Goal: Information Seeking & Learning: Learn about a topic

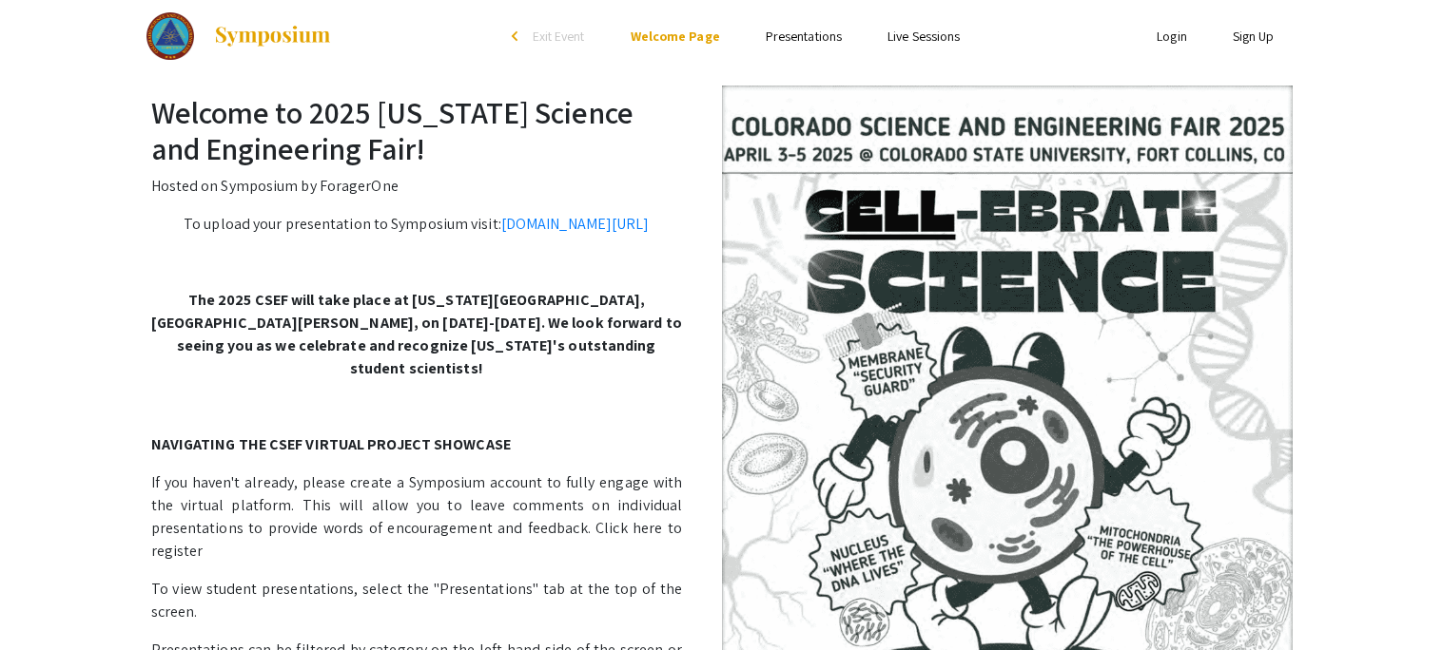
scroll to position [12, 0]
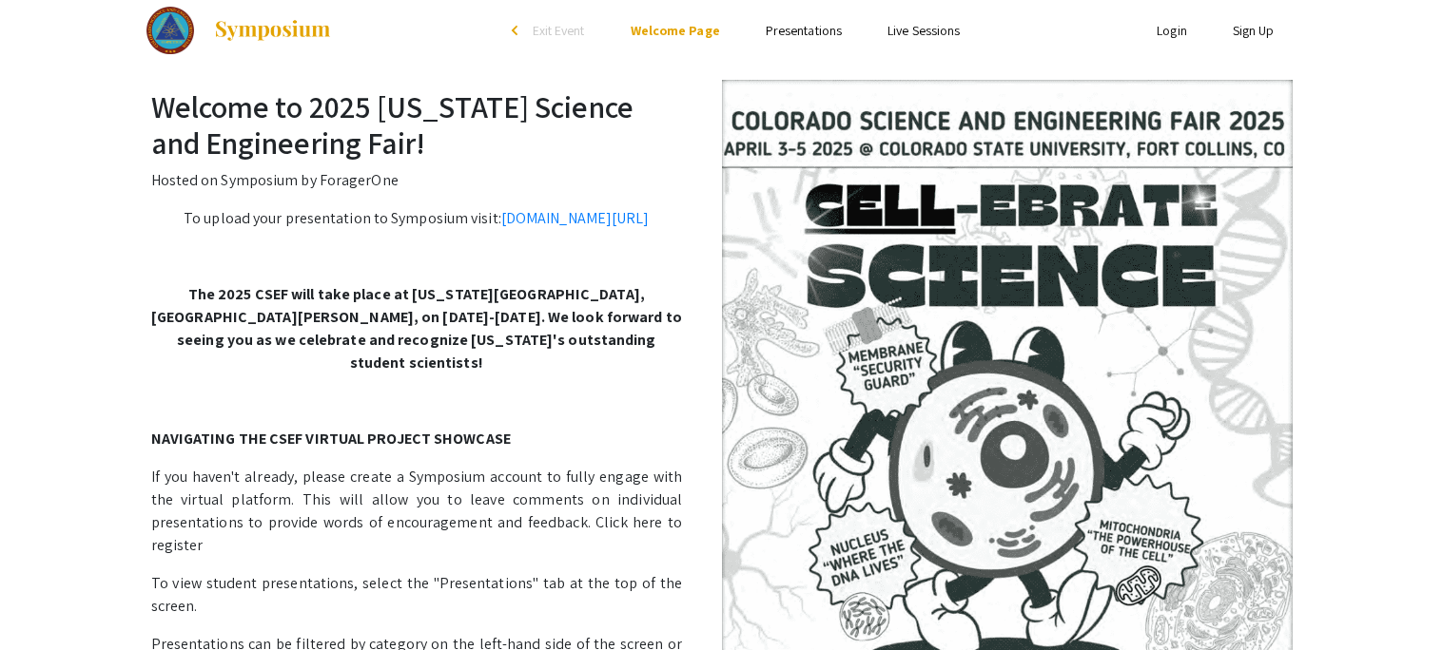
click at [815, 36] on link "Presentations" at bounding box center [804, 30] width 76 height 17
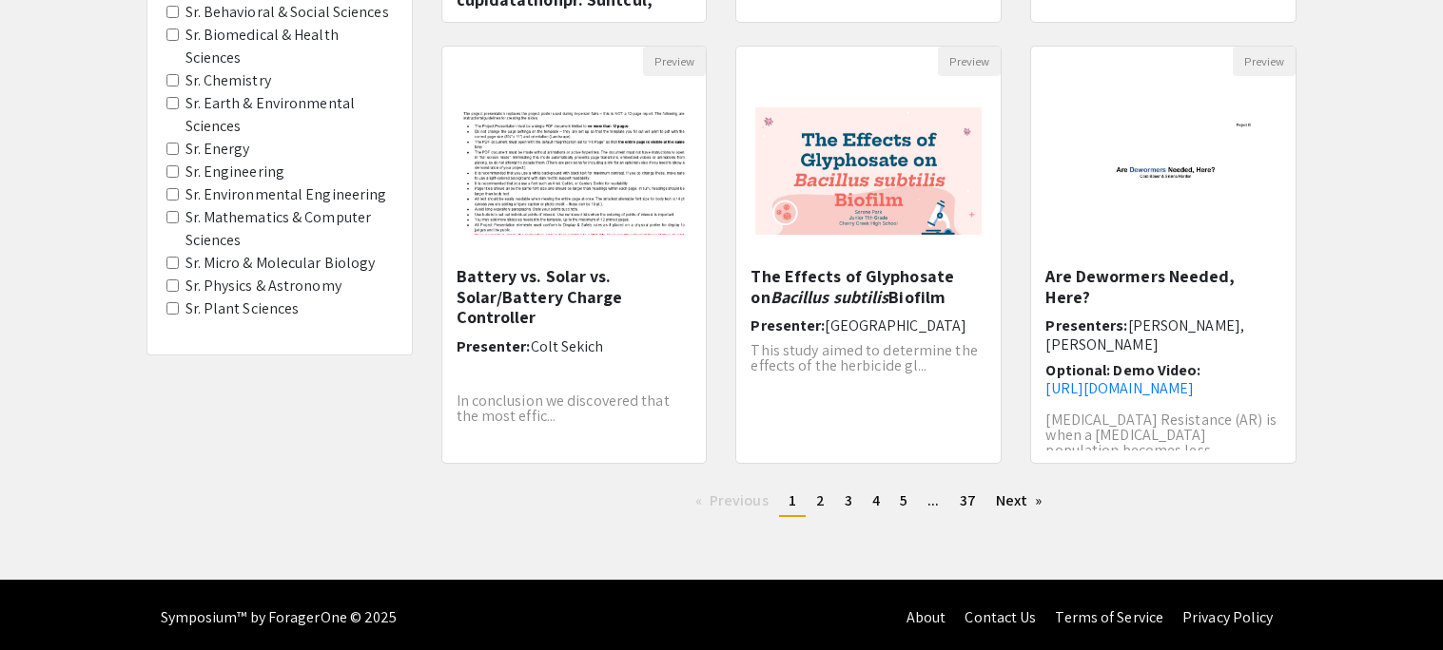
scroll to position [608, 0]
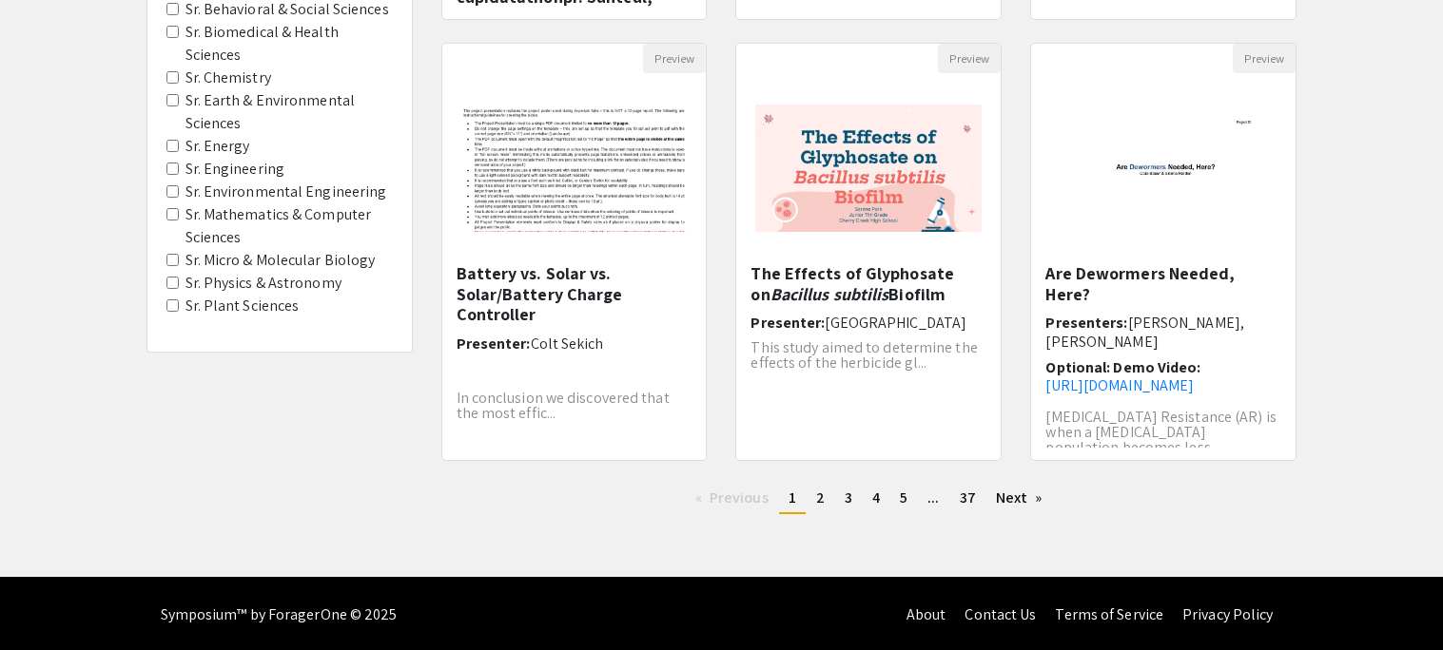
click at [176, 67] on span "Sr. Chemistry" at bounding box center [279, 78] width 226 height 23
click at [171, 71] on Chemistry "Sr. Chemistry" at bounding box center [172, 77] width 12 height 12
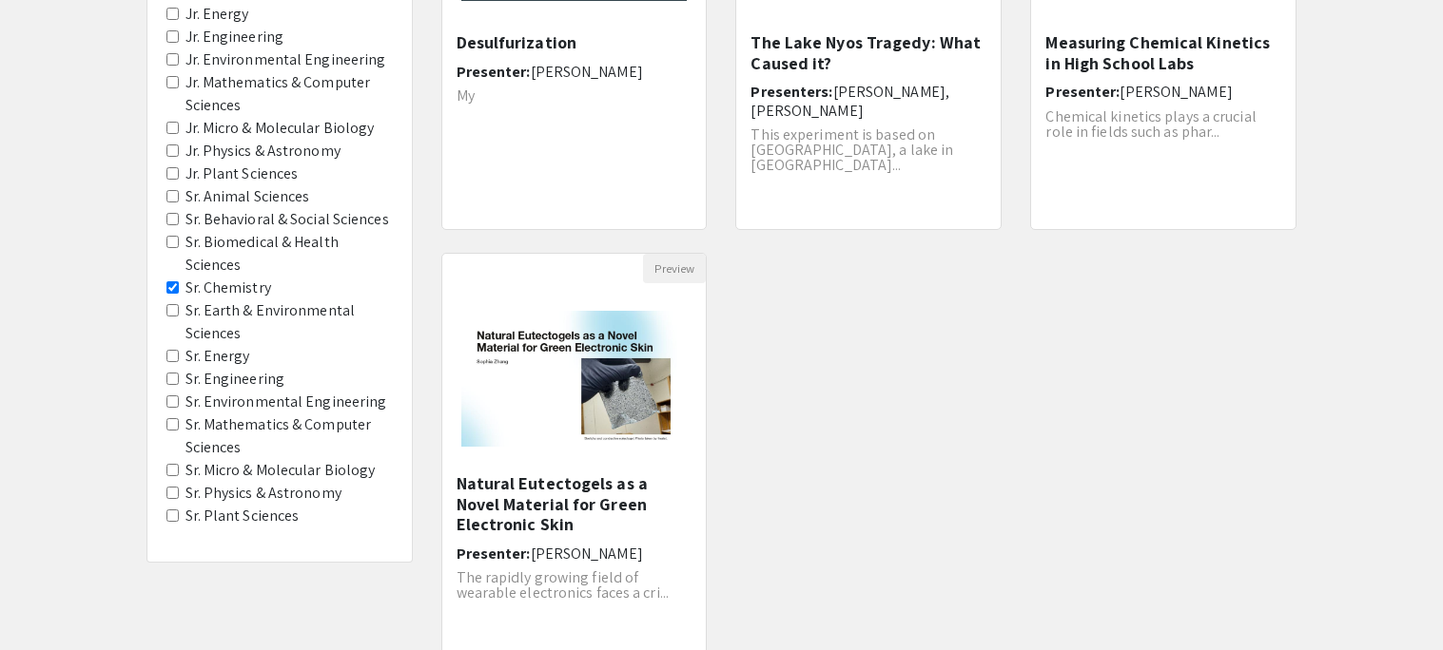
scroll to position [402, 0]
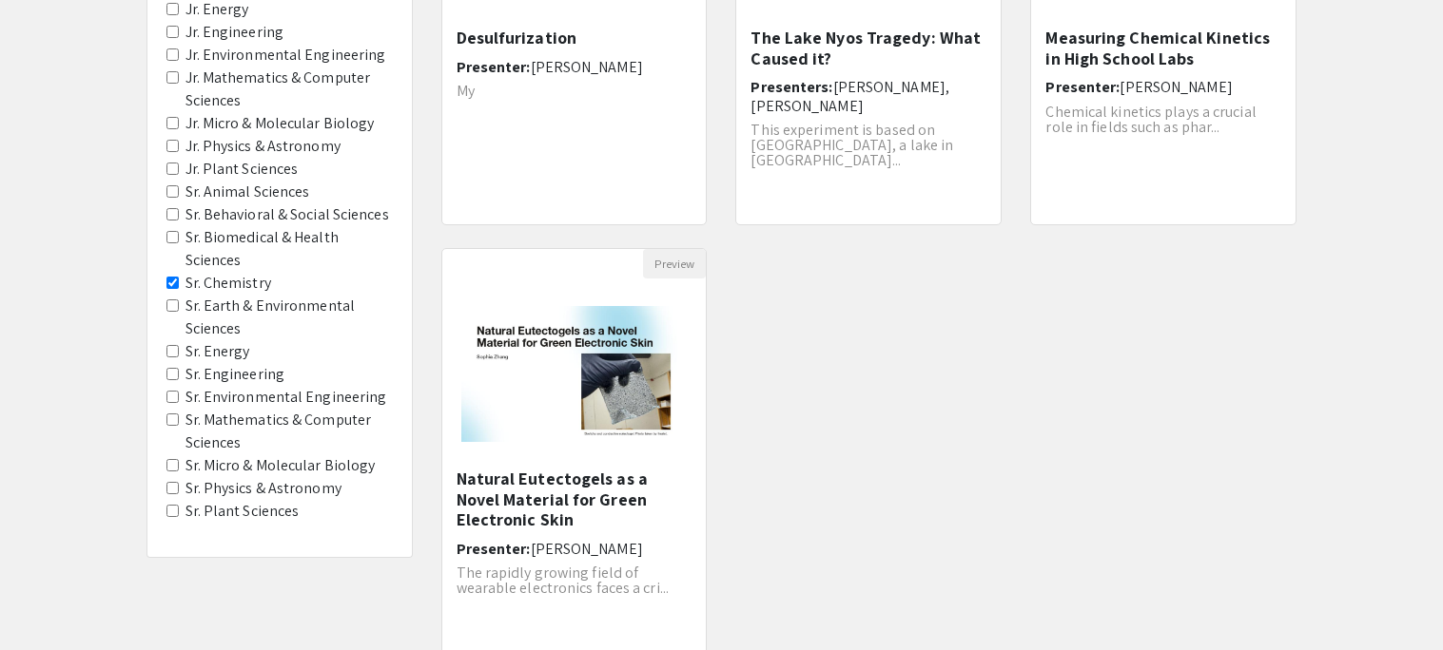
click at [172, 277] on Chemistry "Sr. Chemistry" at bounding box center [172, 283] width 12 height 12
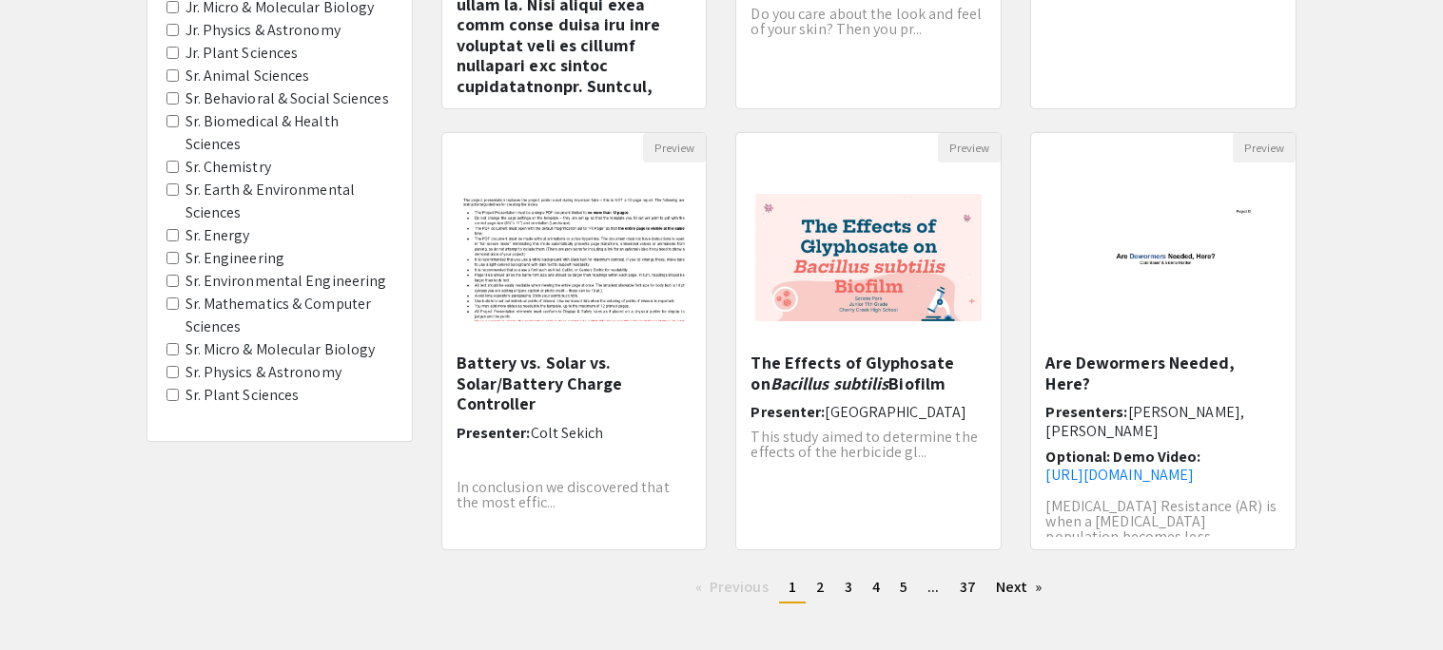
scroll to position [526, 0]
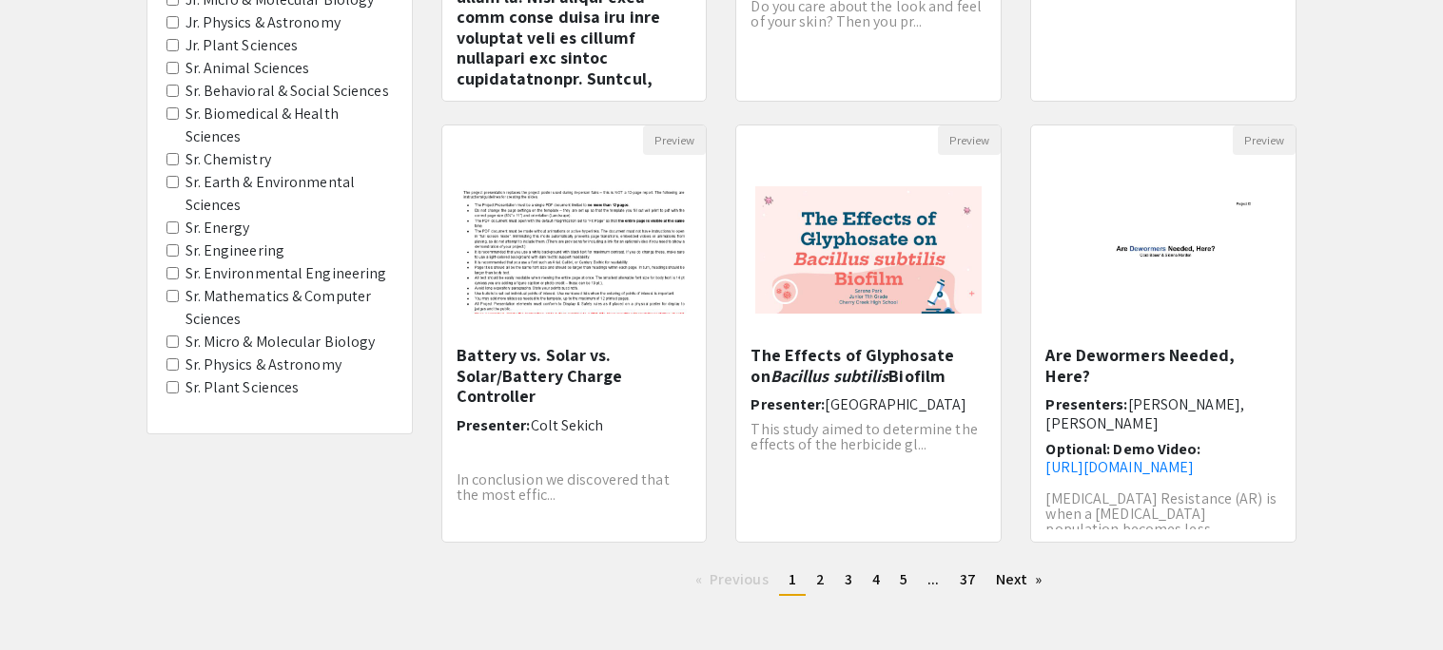
click at [173, 290] on Sciences "Sr. Mathematics & Computer Sciences" at bounding box center [172, 296] width 12 height 12
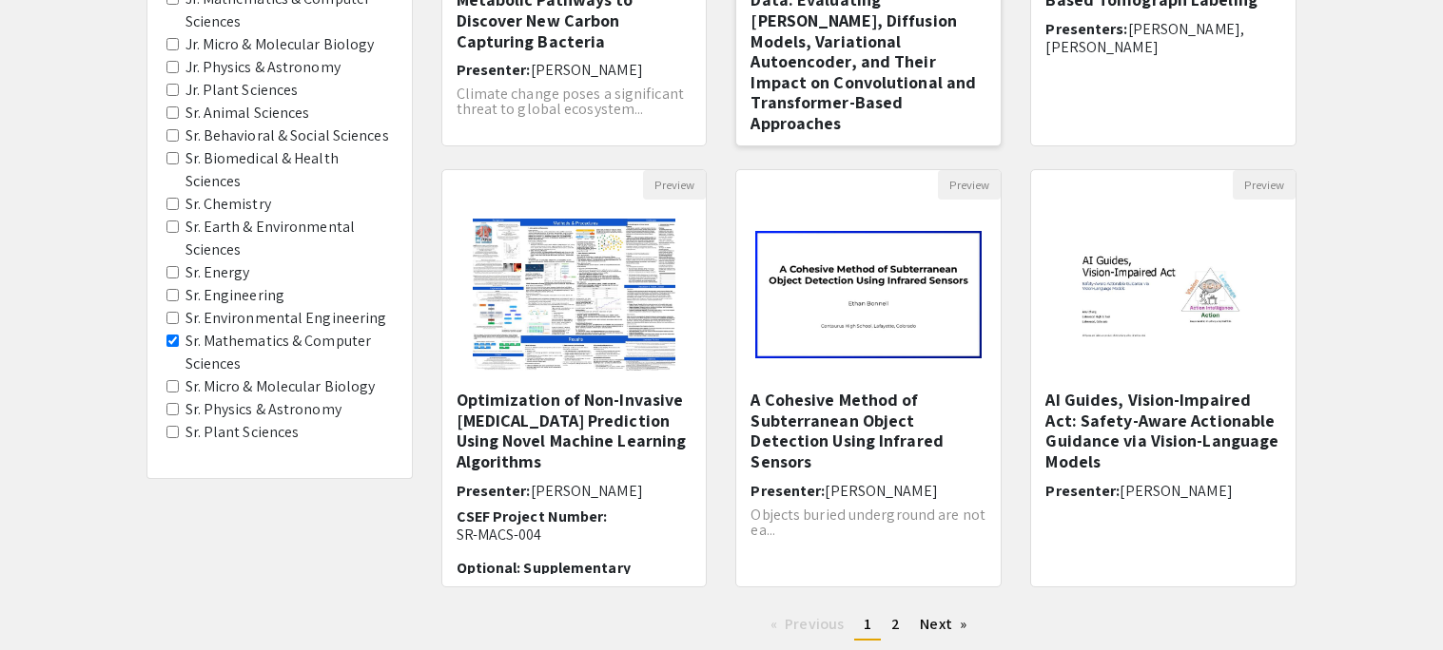
scroll to position [483, 0]
click at [806, 340] on img "Open Presentation <p>A Cohesive Method of Subterranean Object Detection Using I…" at bounding box center [868, 292] width 264 height 165
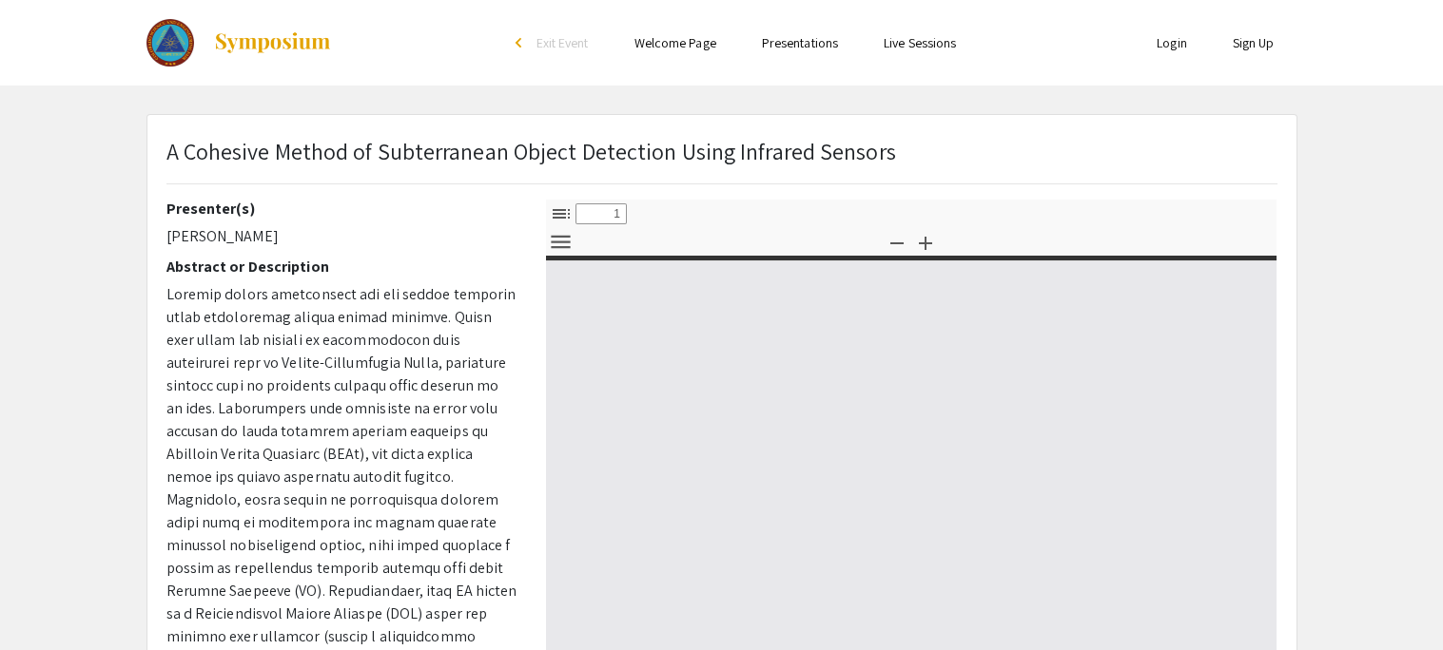
select select "custom"
type input "0"
select select "custom"
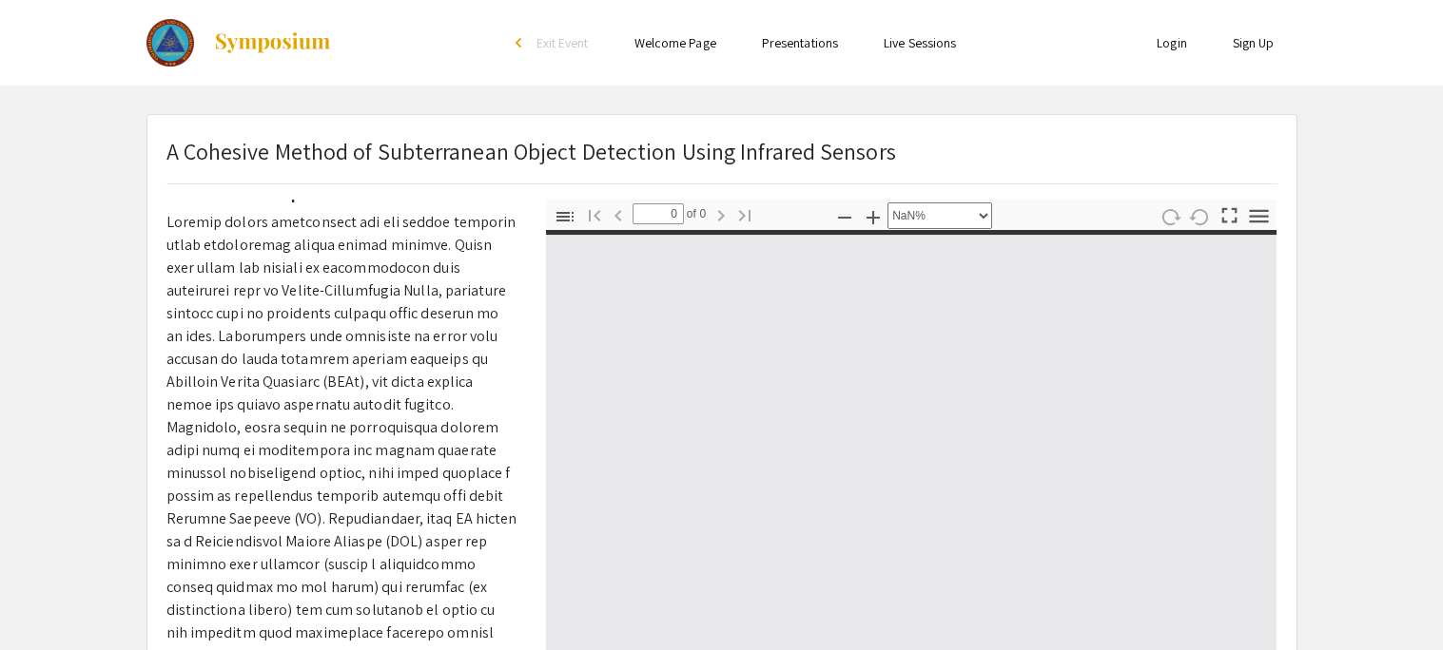
scroll to position [73, 0]
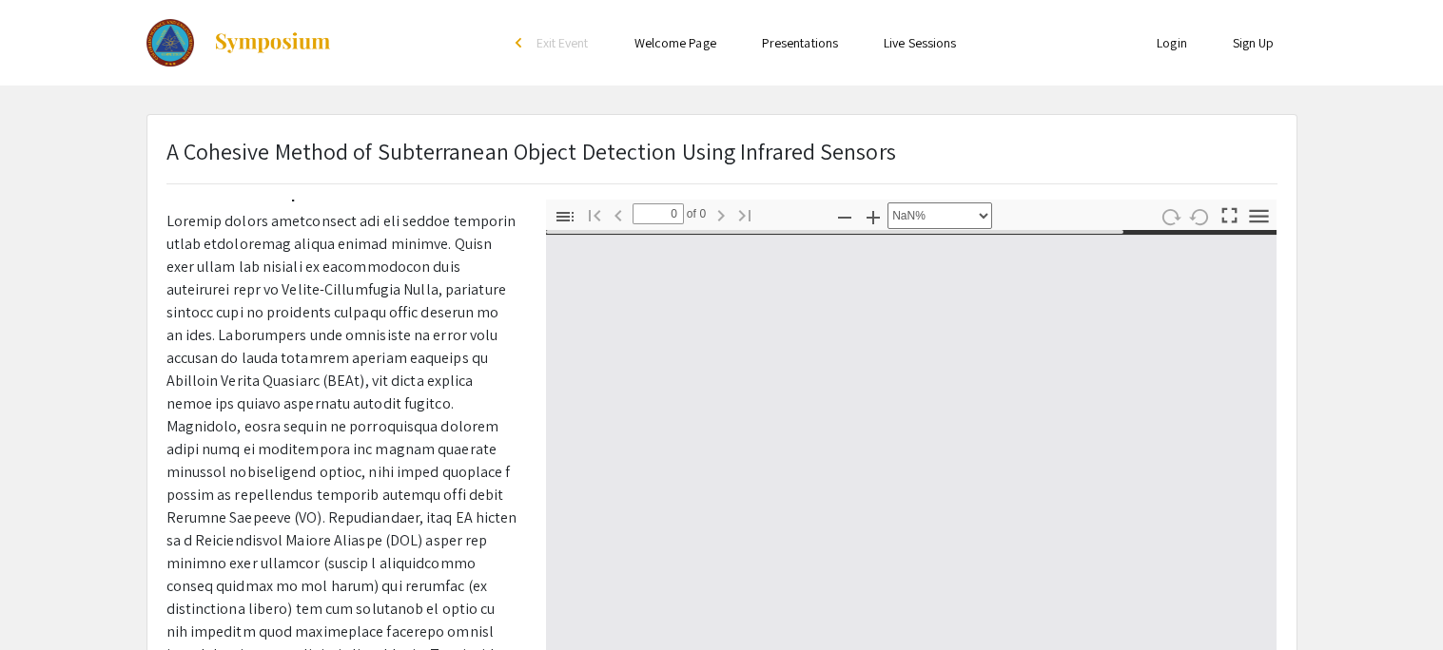
type input "1"
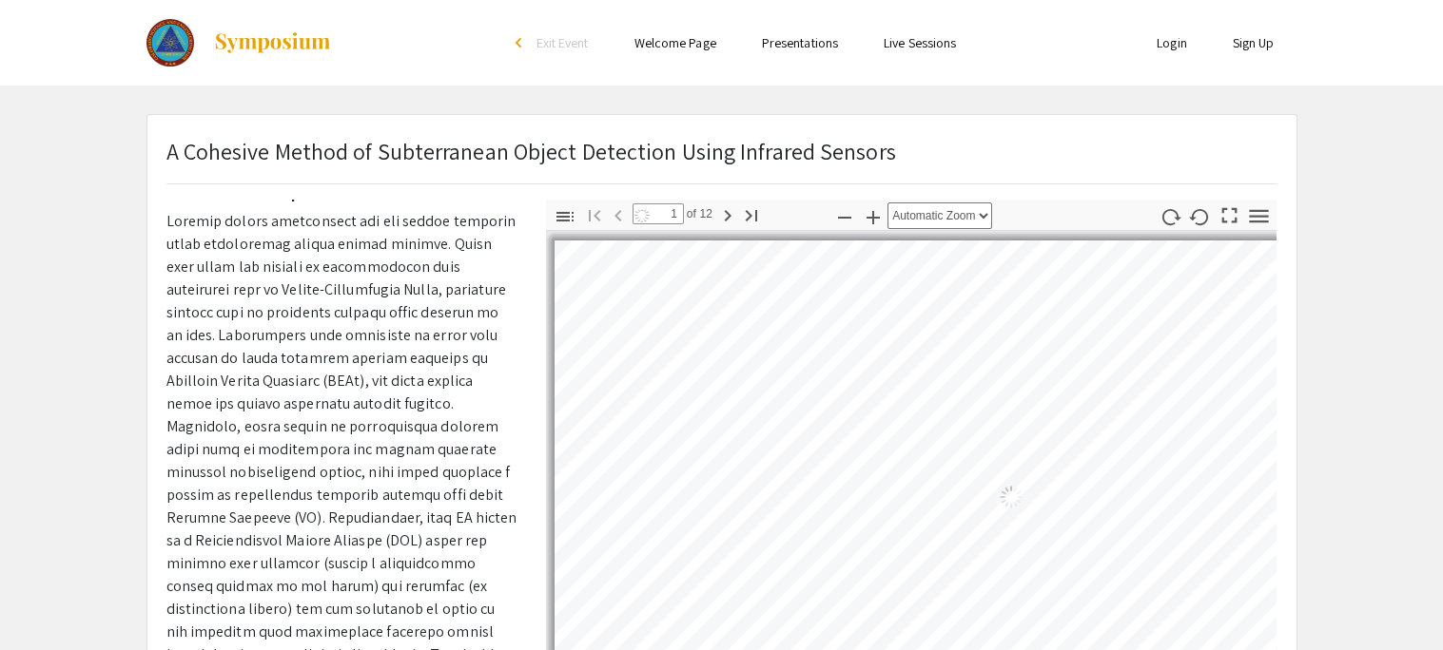
select select "auto"
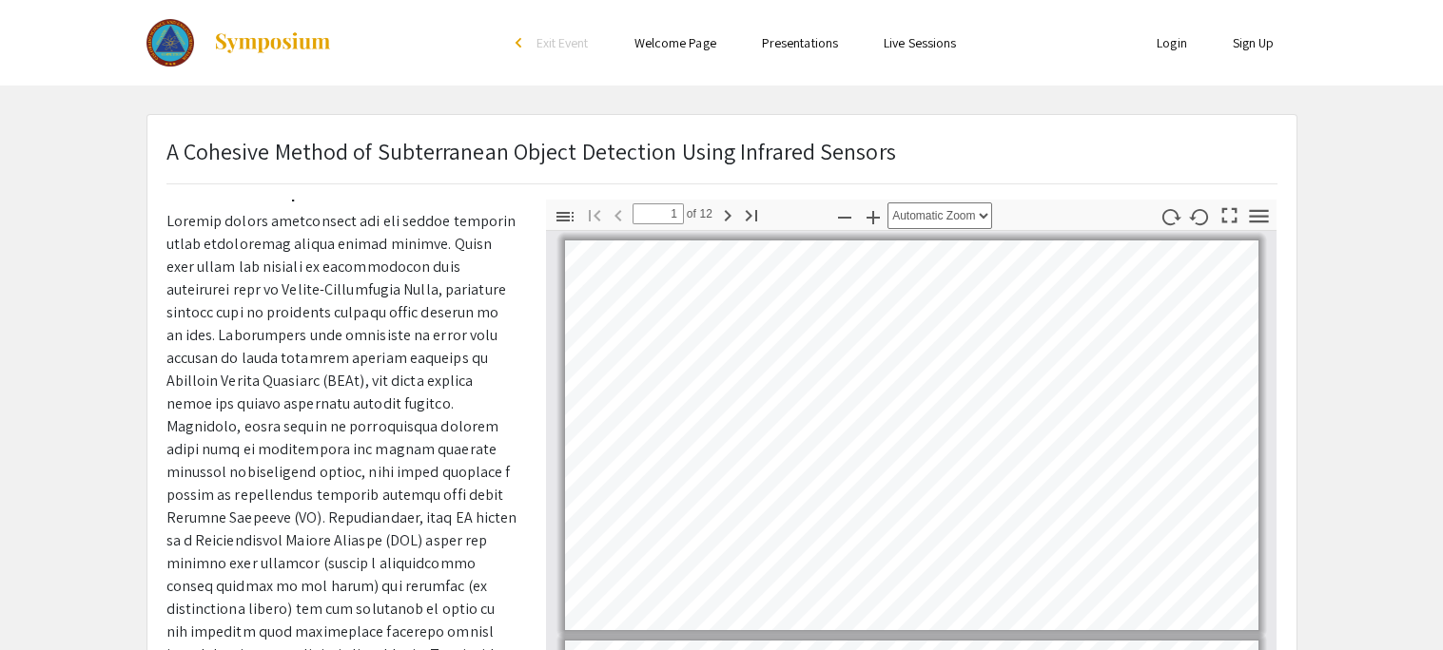
scroll to position [2, 0]
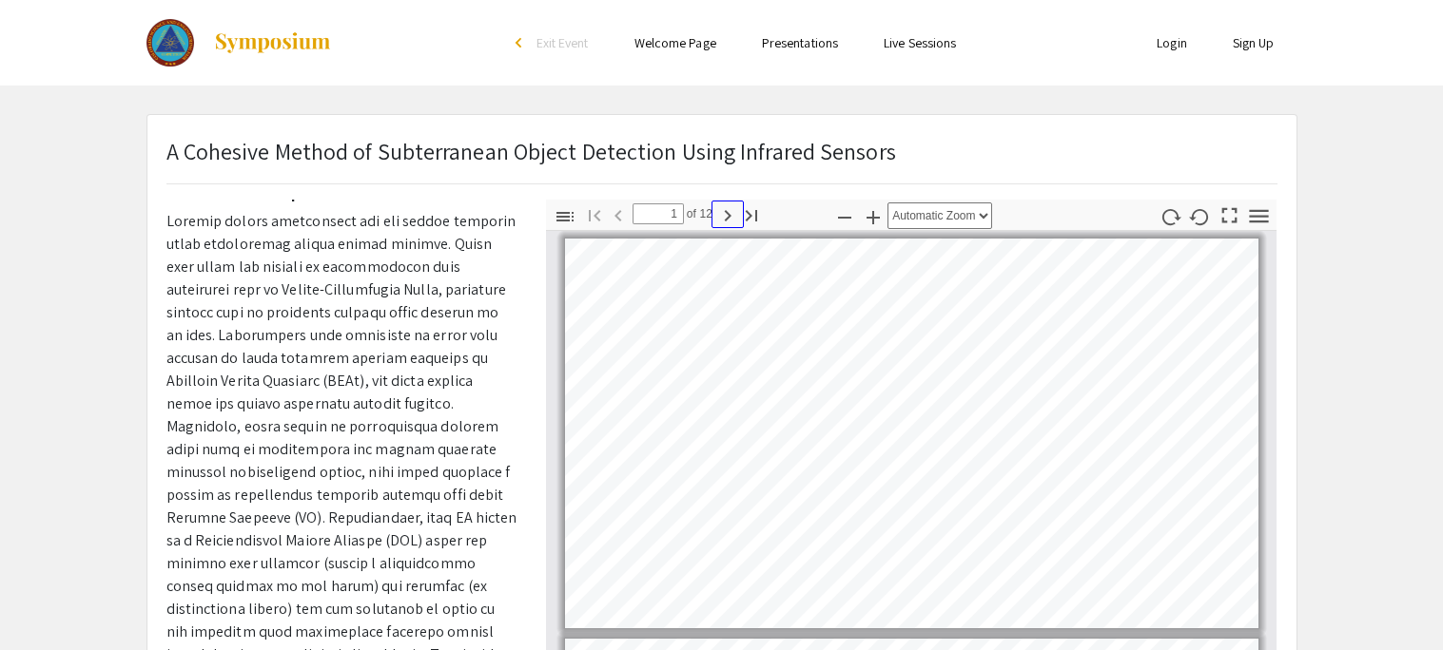
click at [728, 212] on icon "button" at bounding box center [727, 215] width 23 height 23
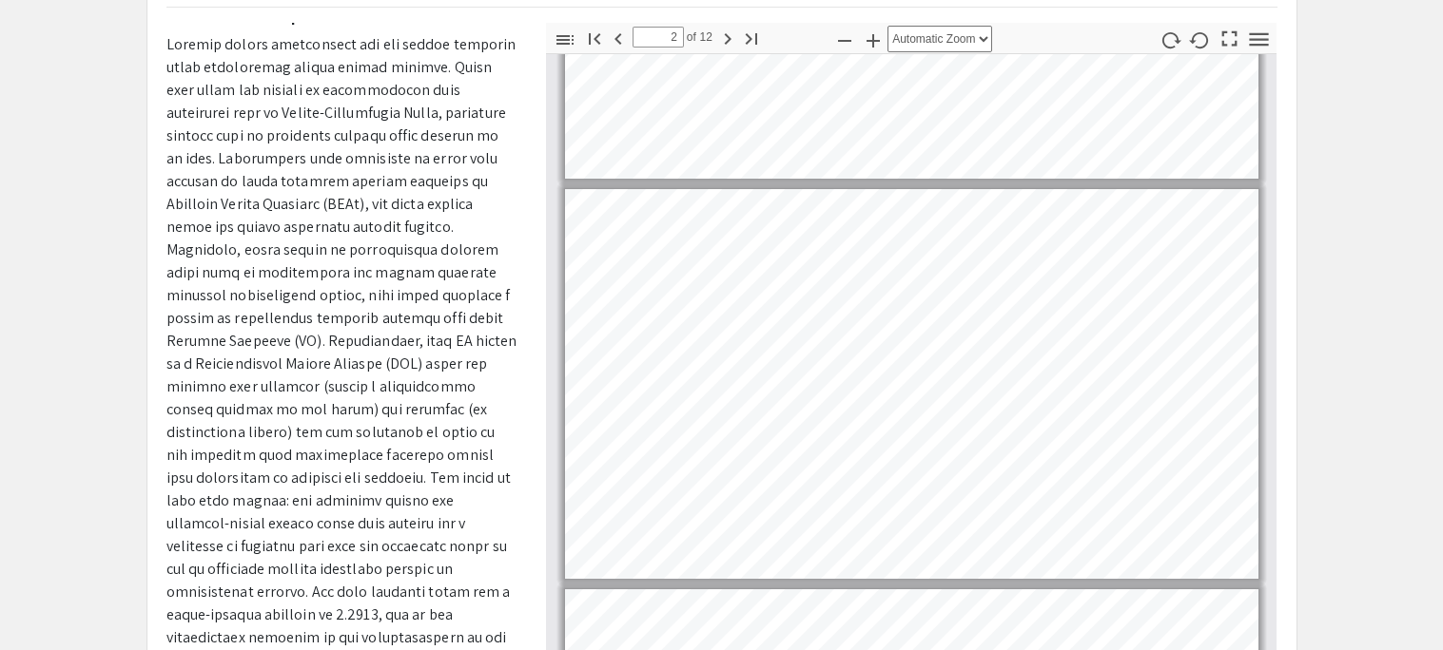
scroll to position [182, 0]
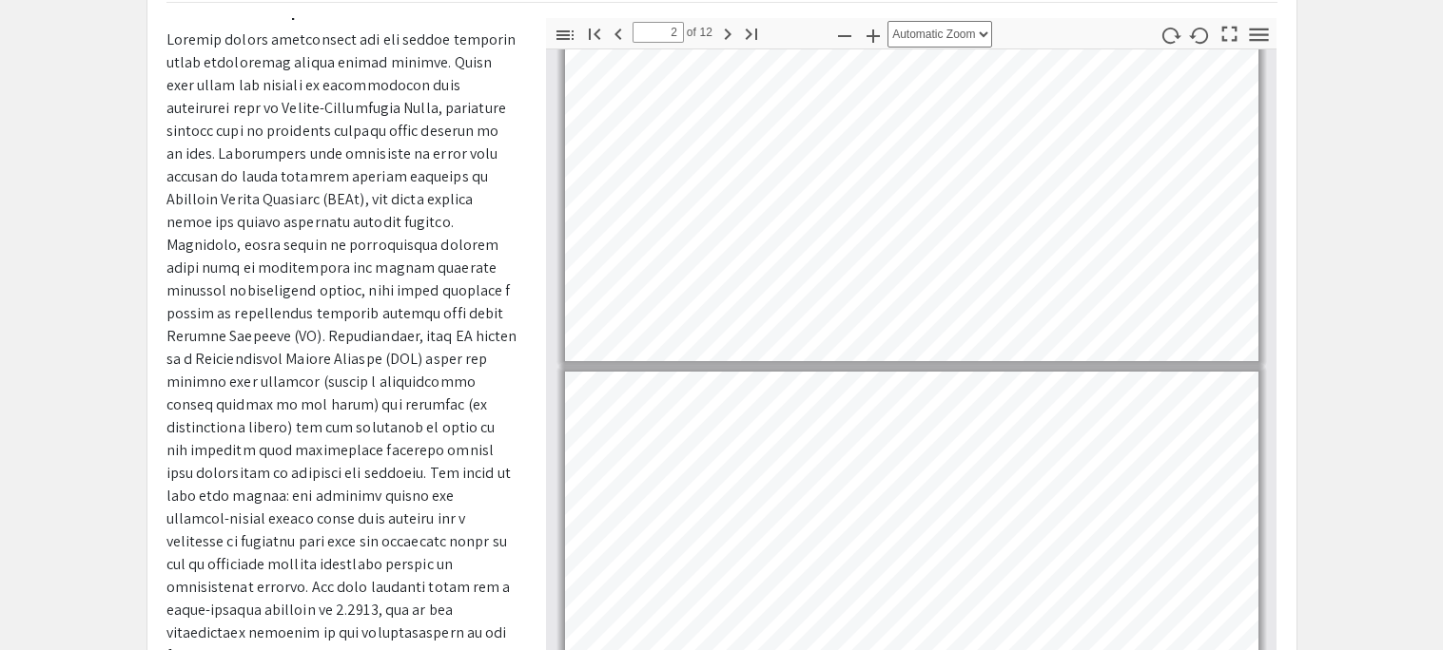
type input "3"
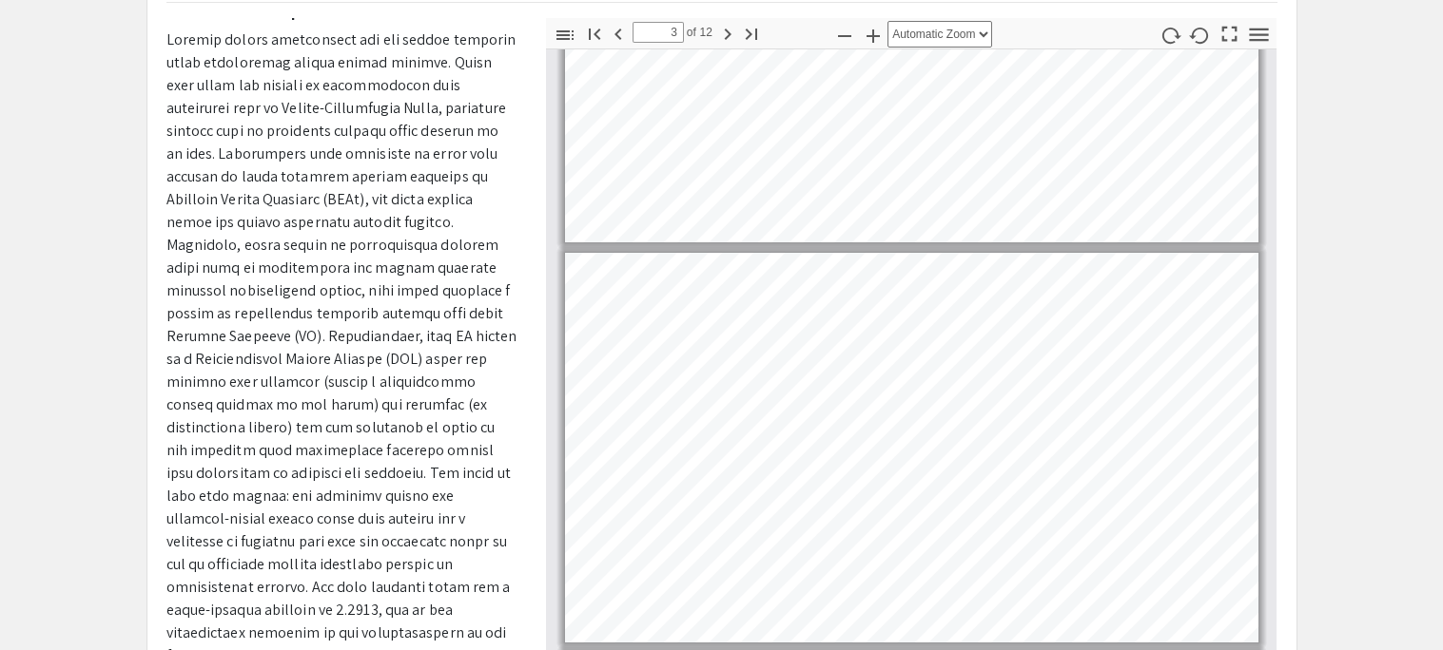
scroll to position [617, 0]
